Goal: Task Accomplishment & Management: Manage account settings

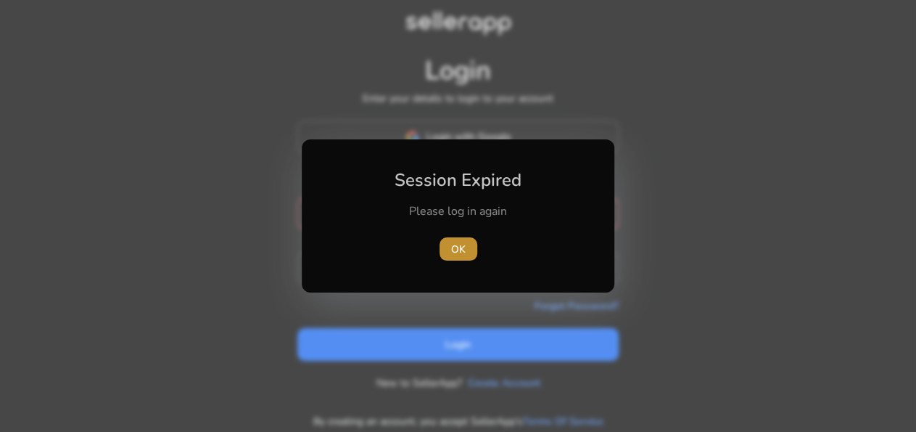
click at [468, 253] on span "button" at bounding box center [459, 248] width 38 height 35
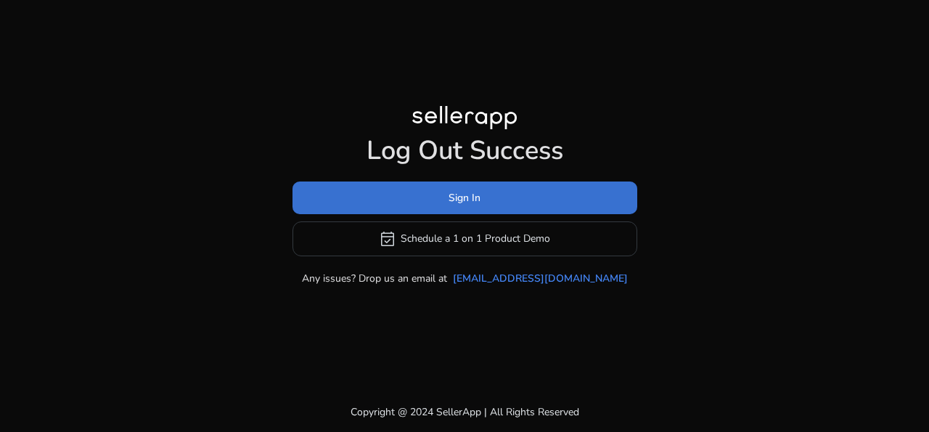
click at [490, 199] on span at bounding box center [464, 197] width 345 height 35
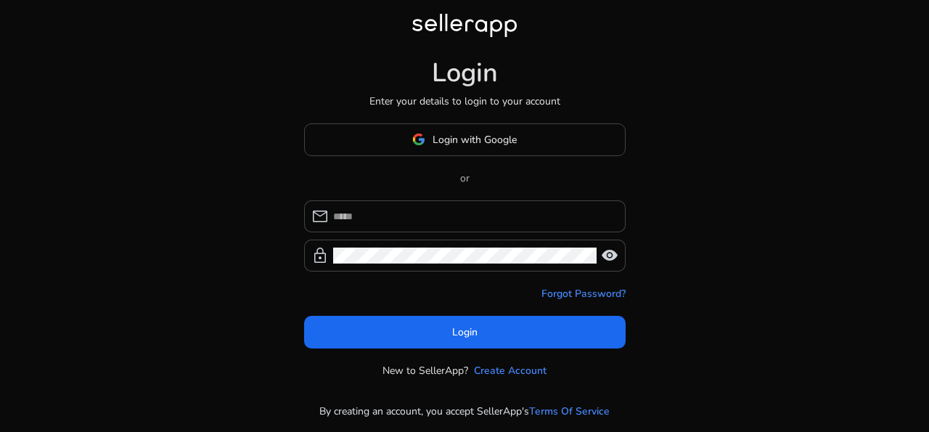
type input "**********"
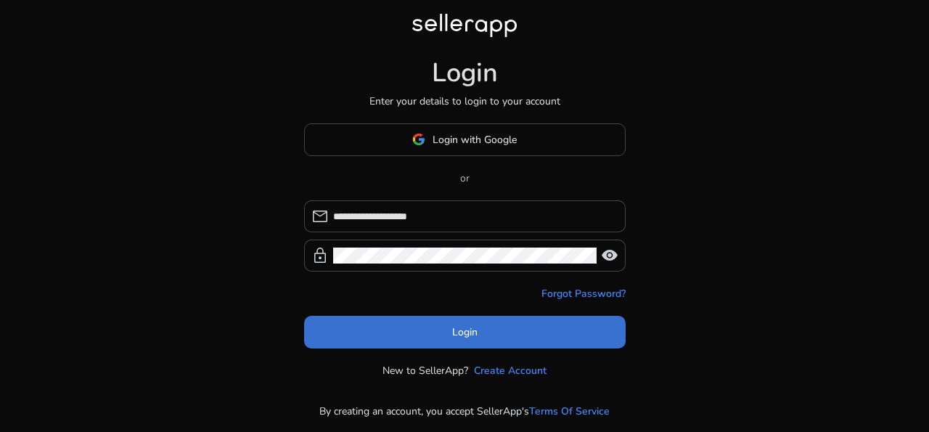
click at [468, 328] on span "Login" at bounding box center [464, 331] width 25 height 15
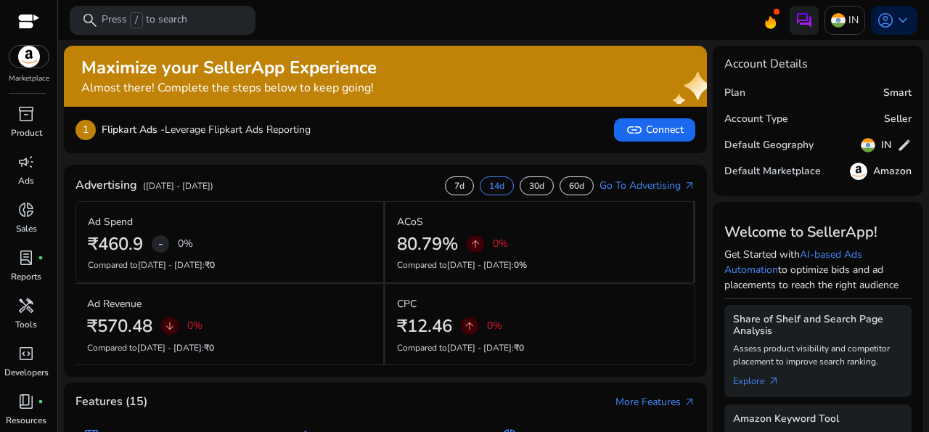
click at [442, 134] on div "1 Flipkart Ads - Leverage Flipkart Ads Reporting link Connect" at bounding box center [385, 129] width 620 height 23
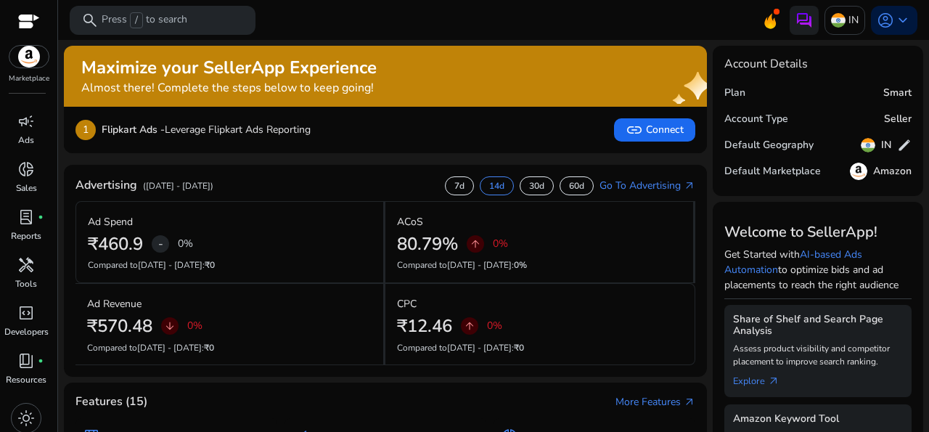
scroll to position [46, 0]
click at [23, 405] on span "light_mode" at bounding box center [25, 411] width 17 height 17
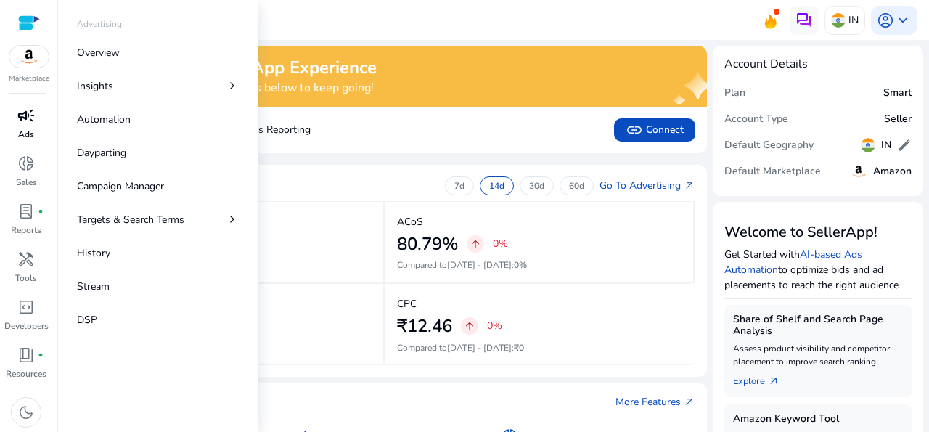
click at [24, 115] on span "campaign" at bounding box center [25, 115] width 17 height 17
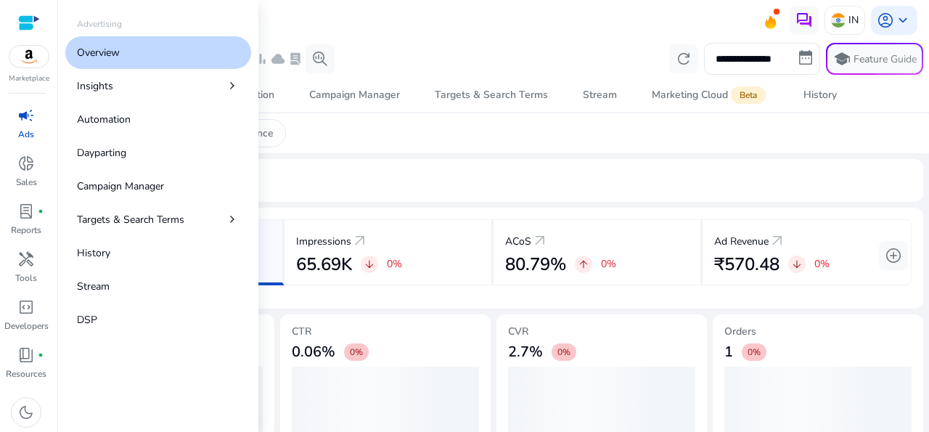
click at [33, 26] on div at bounding box center [29, 23] width 22 height 17
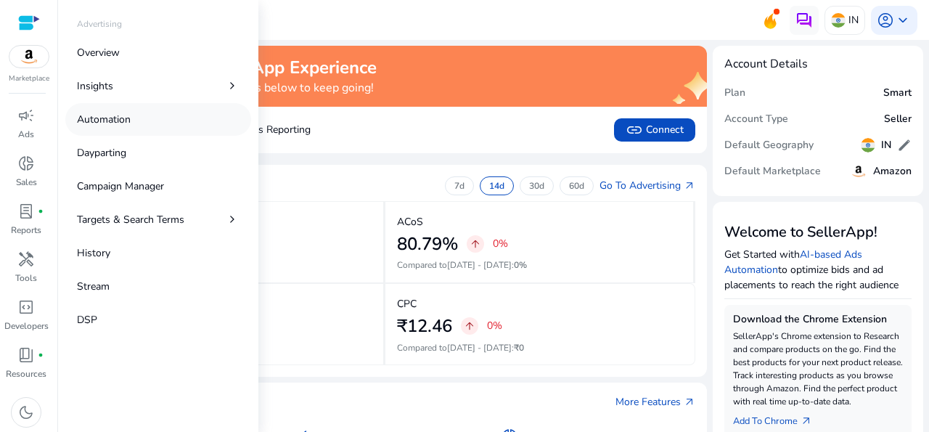
click at [116, 116] on p "Automation" at bounding box center [104, 119] width 54 height 15
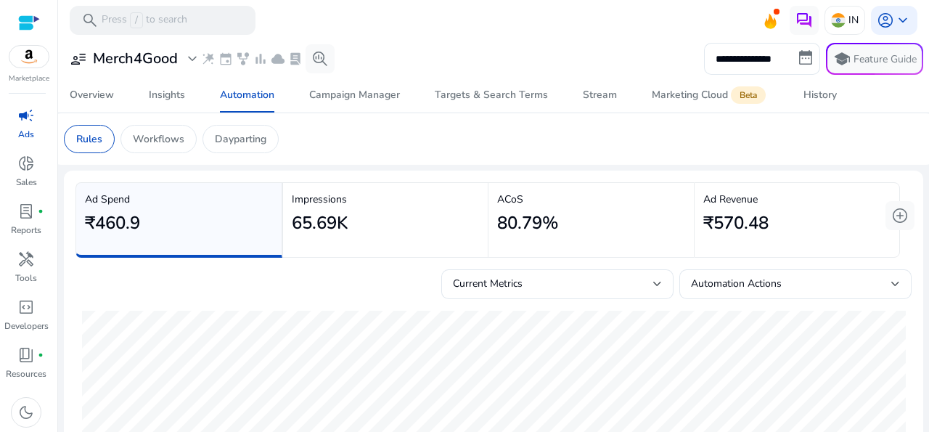
click at [19, 128] on p "Ads" at bounding box center [26, 134] width 16 height 13
